Goal: Information Seeking & Learning: Learn about a topic

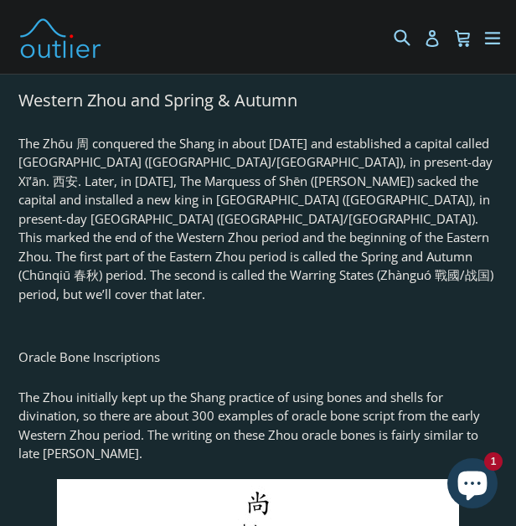
scroll to position [5921, 0]
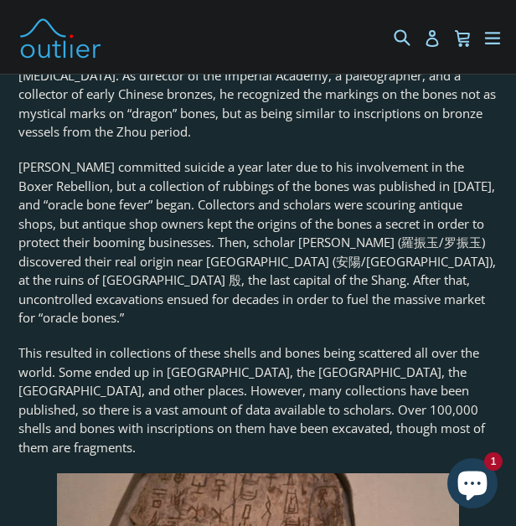
scroll to position [1859, 0]
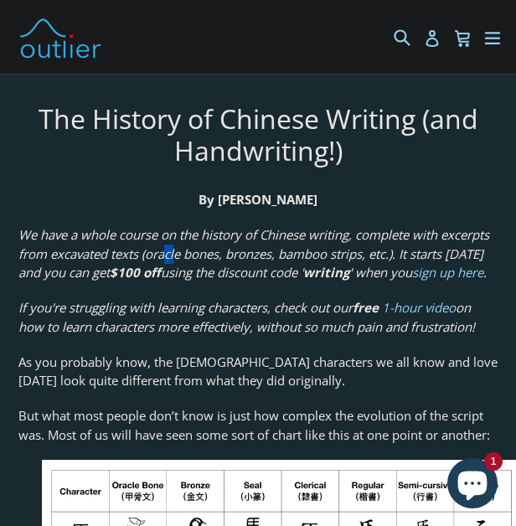
scroll to position [16553, 0]
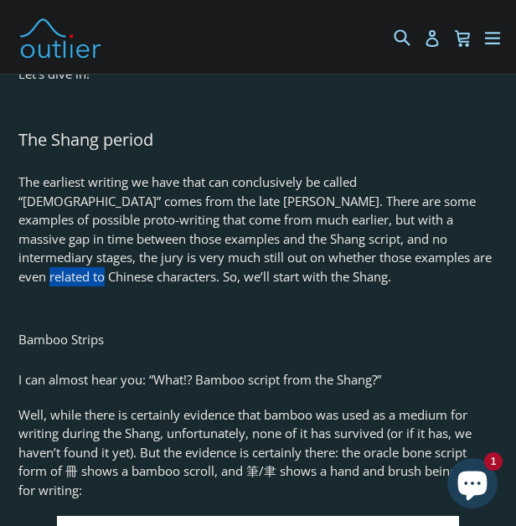
scroll to position [2735, 0]
